Goal: Go to known website: Access a specific website the user already knows

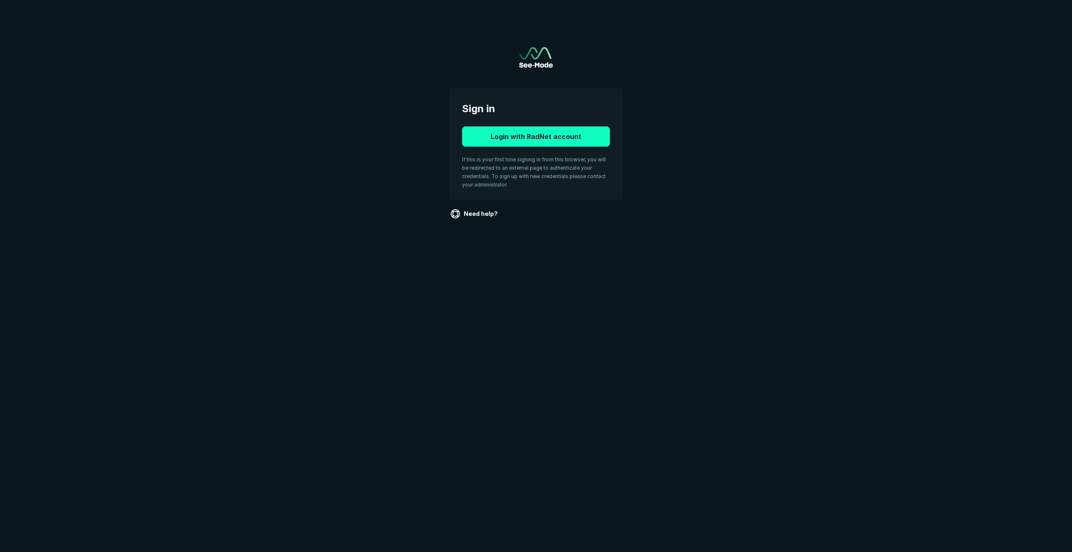
click at [535, 140] on button "Login with RadNet account" at bounding box center [536, 136] width 148 height 20
